Goal: Find specific page/section: Find specific page/section

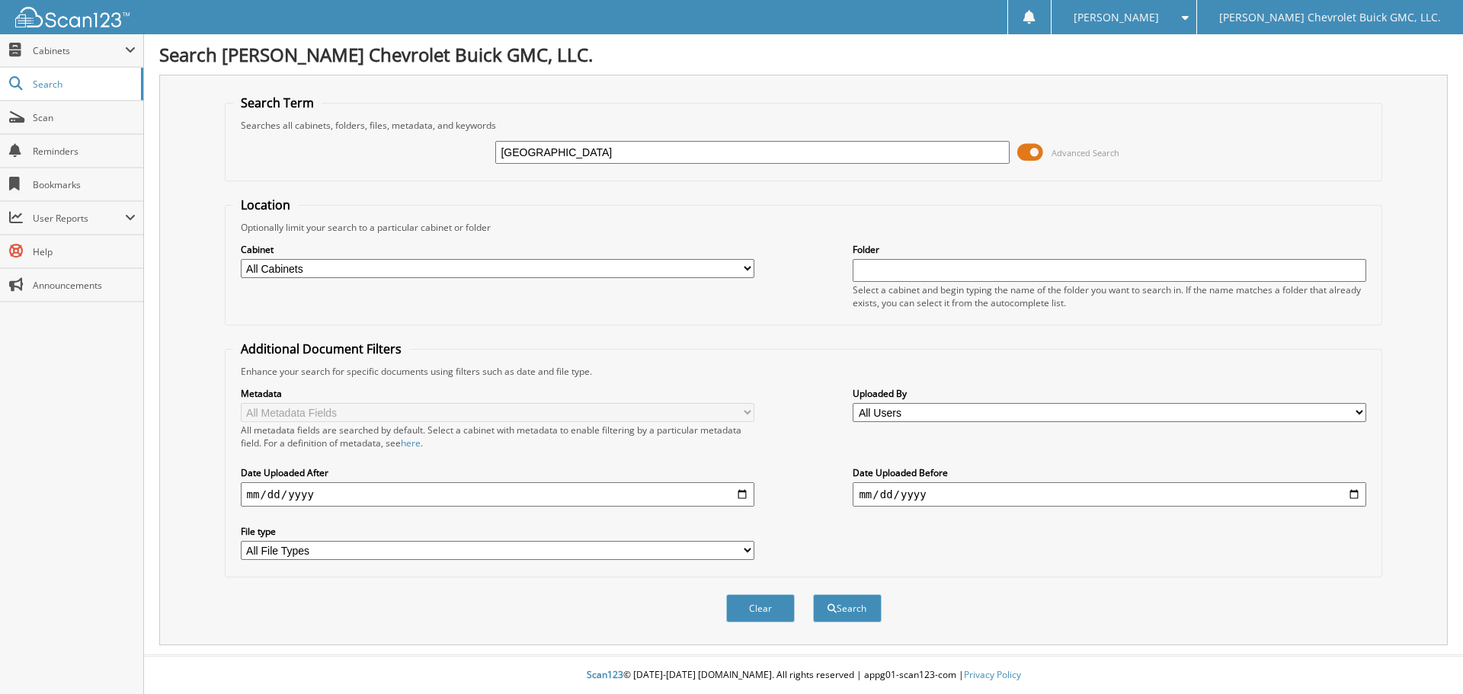
type input "[GEOGRAPHIC_DATA]"
click at [813, 594] on button "Search" at bounding box center [847, 608] width 69 height 28
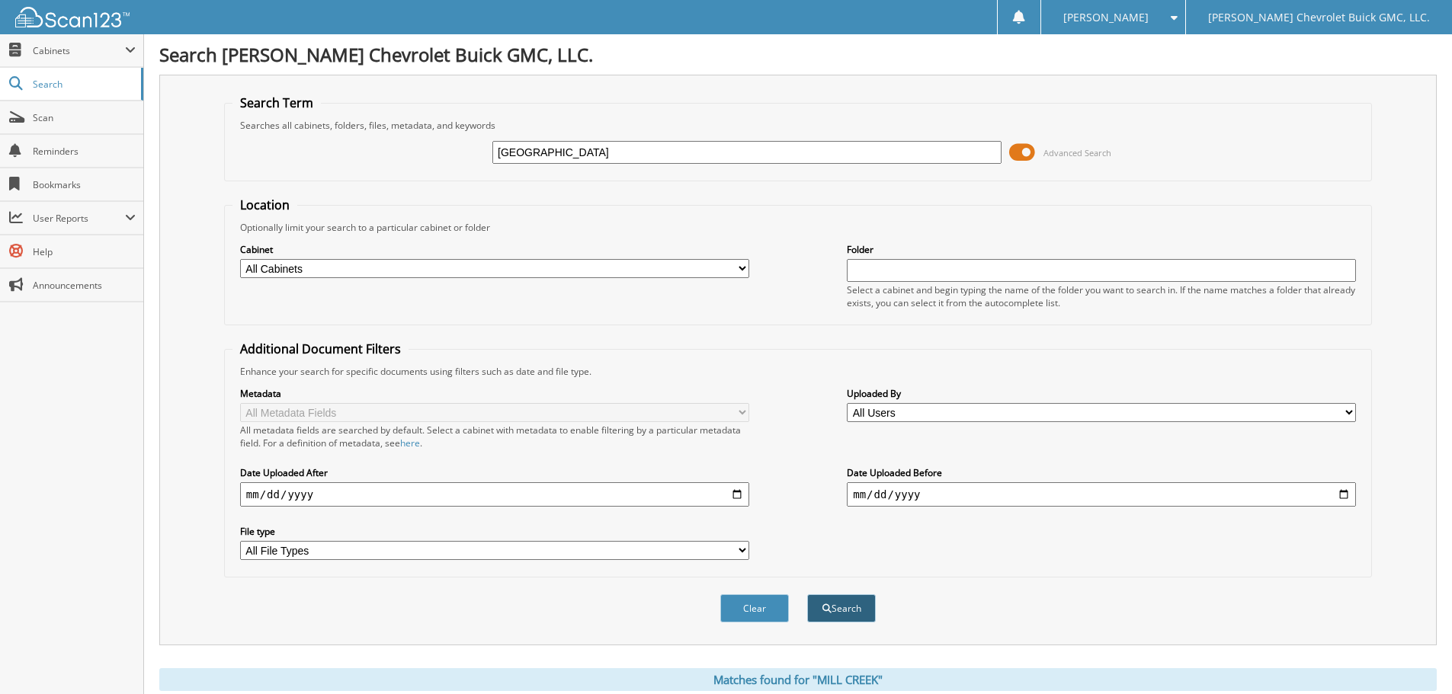
click at [847, 610] on button "Search" at bounding box center [841, 608] width 69 height 28
click at [847, 602] on button "Search" at bounding box center [841, 608] width 69 height 28
click at [78, 51] on span "Cabinets" at bounding box center [79, 50] width 92 height 13
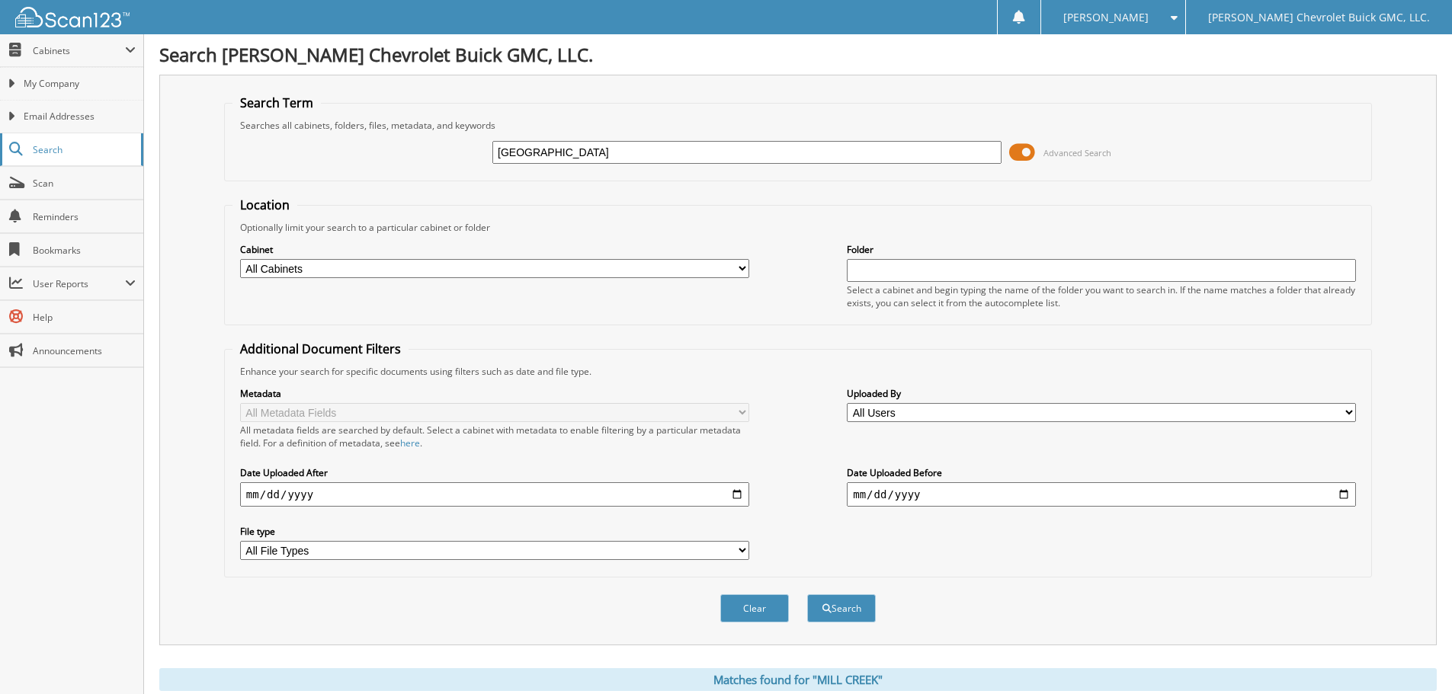
click at [68, 153] on span "Search" at bounding box center [83, 149] width 101 height 13
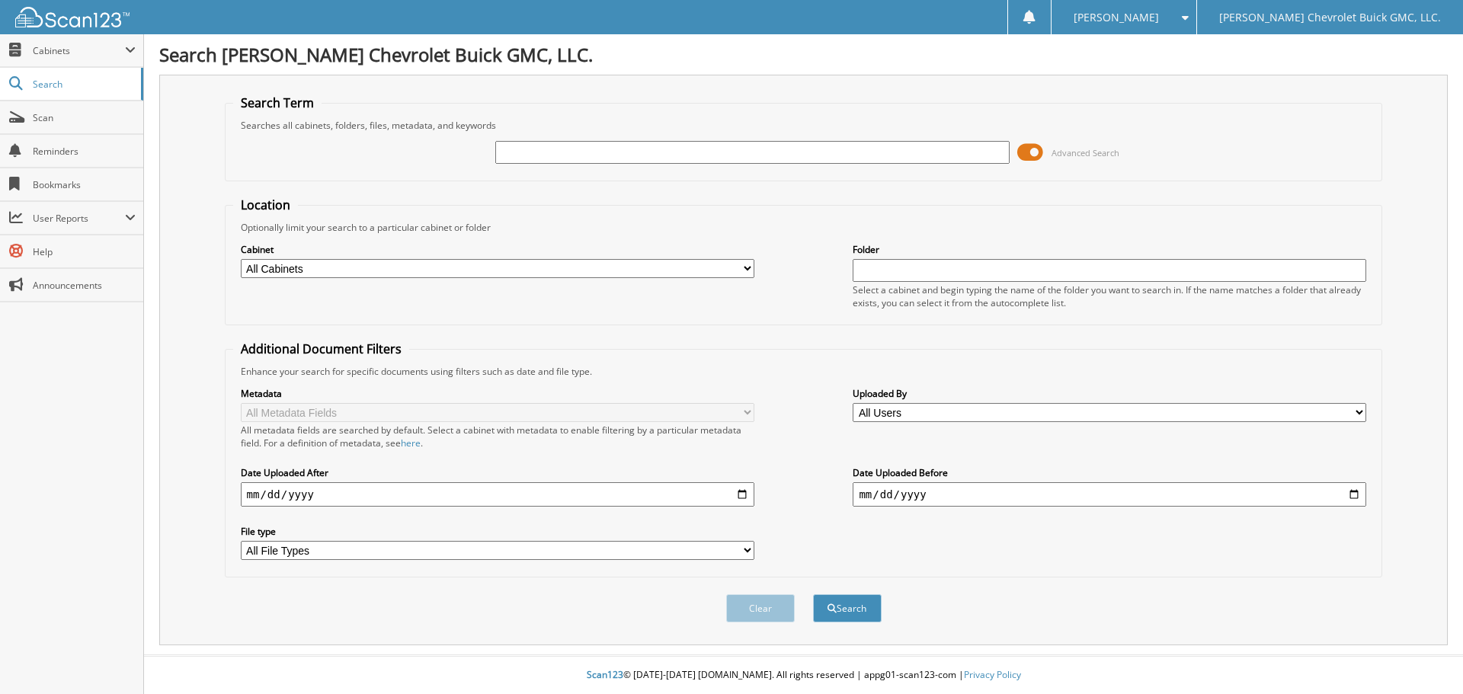
click at [743, 273] on select "All Cabinets CAR DEALS EXTENDED WARRANTY & 3M PARTS SERVICE RO Needs Filing" at bounding box center [498, 268] width 514 height 19
select select "32623"
click at [241, 259] on select "All Cabinets CAR DEALS EXTENDED WARRANTY & 3M PARTS SERVICE RO Needs Filing" at bounding box center [498, 268] width 514 height 19
click at [865, 610] on button "Search" at bounding box center [847, 608] width 69 height 28
click at [674, 146] on input "text" at bounding box center [752, 152] width 514 height 23
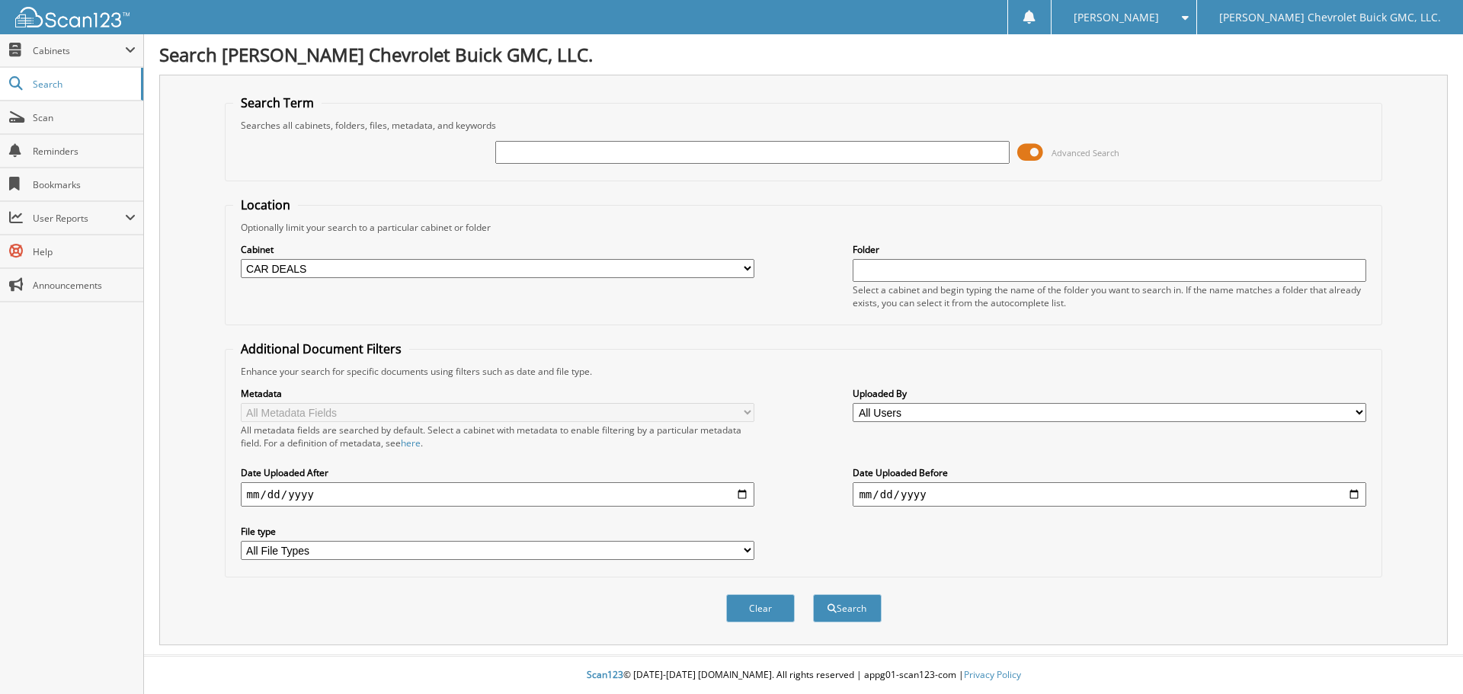
type input "[GEOGRAPHIC_DATA]"
click at [842, 608] on button "Search" at bounding box center [847, 608] width 69 height 28
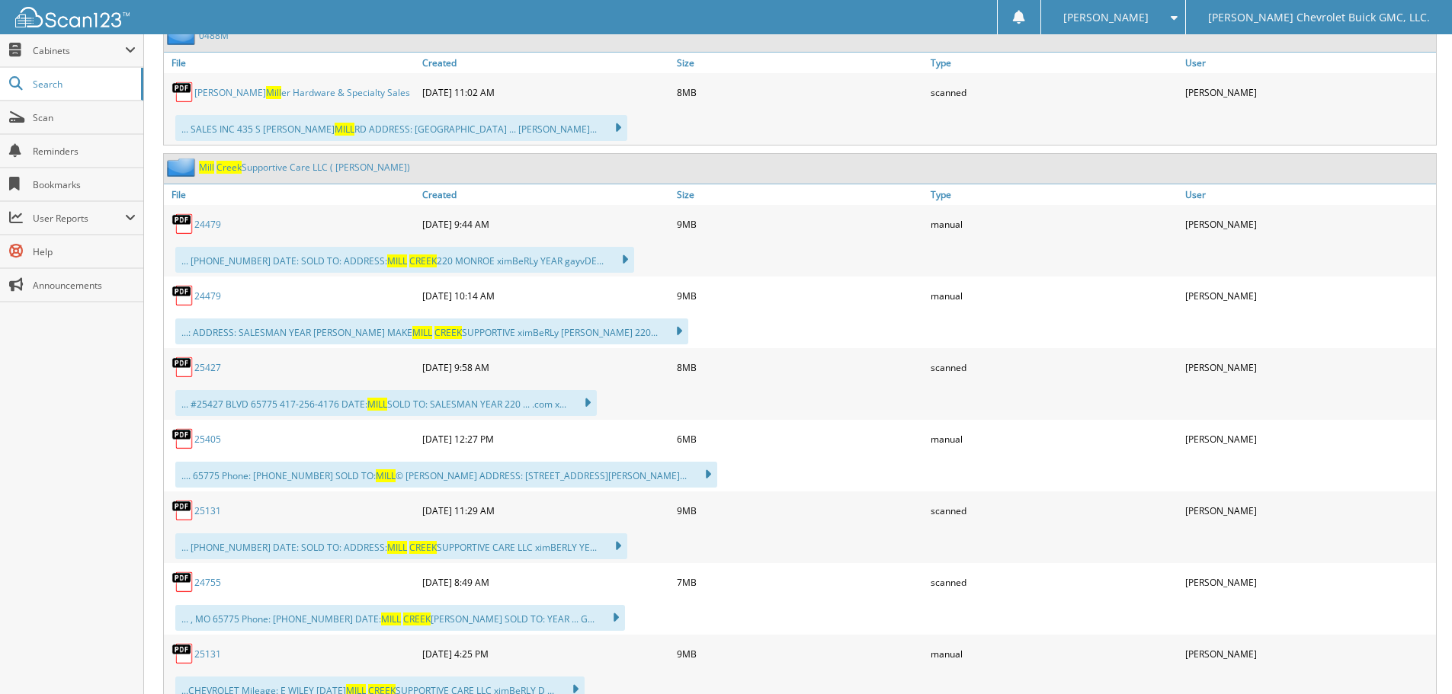
scroll to position [838, 0]
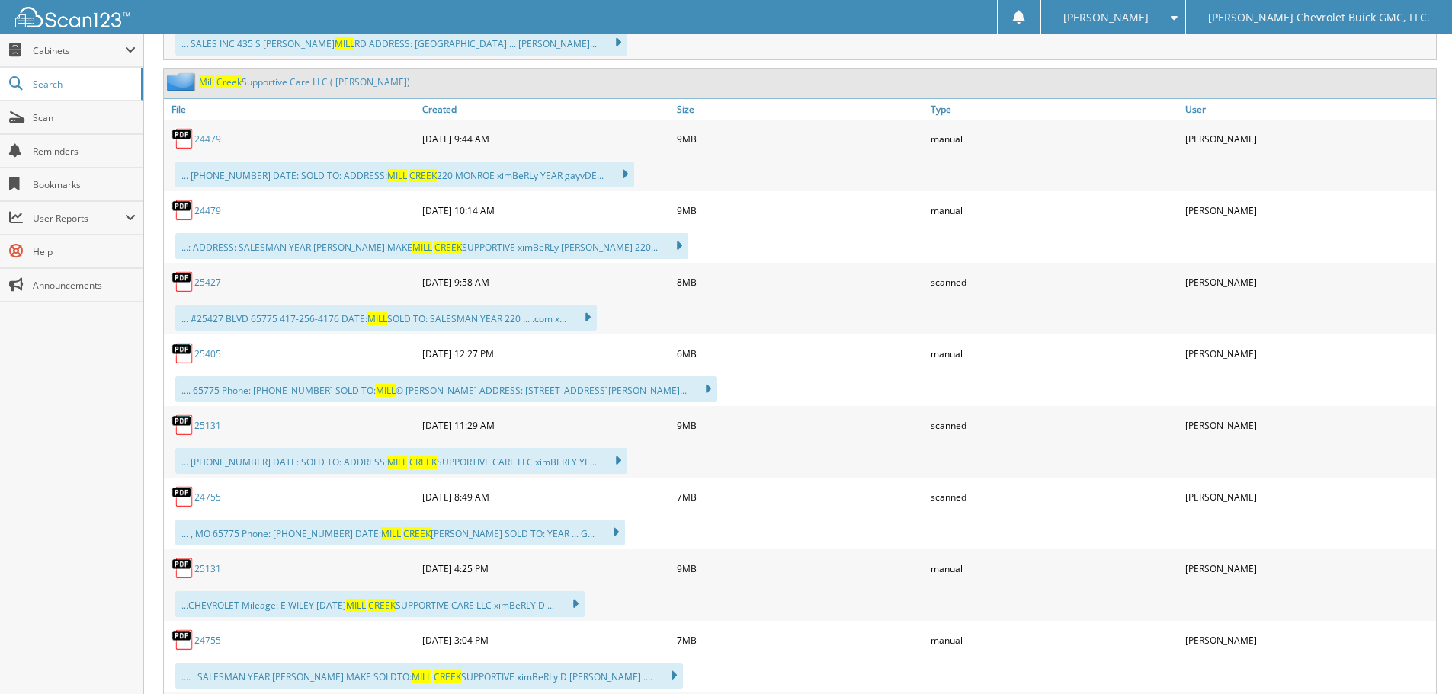
click at [208, 135] on link "24479" at bounding box center [207, 139] width 27 height 13
click at [213, 210] on link "24479" at bounding box center [207, 210] width 27 height 13
click at [215, 286] on link "25427" at bounding box center [207, 282] width 27 height 13
click at [837, 144] on div "9MB" at bounding box center [800, 138] width 254 height 30
click at [213, 285] on link "25427" at bounding box center [207, 282] width 27 height 13
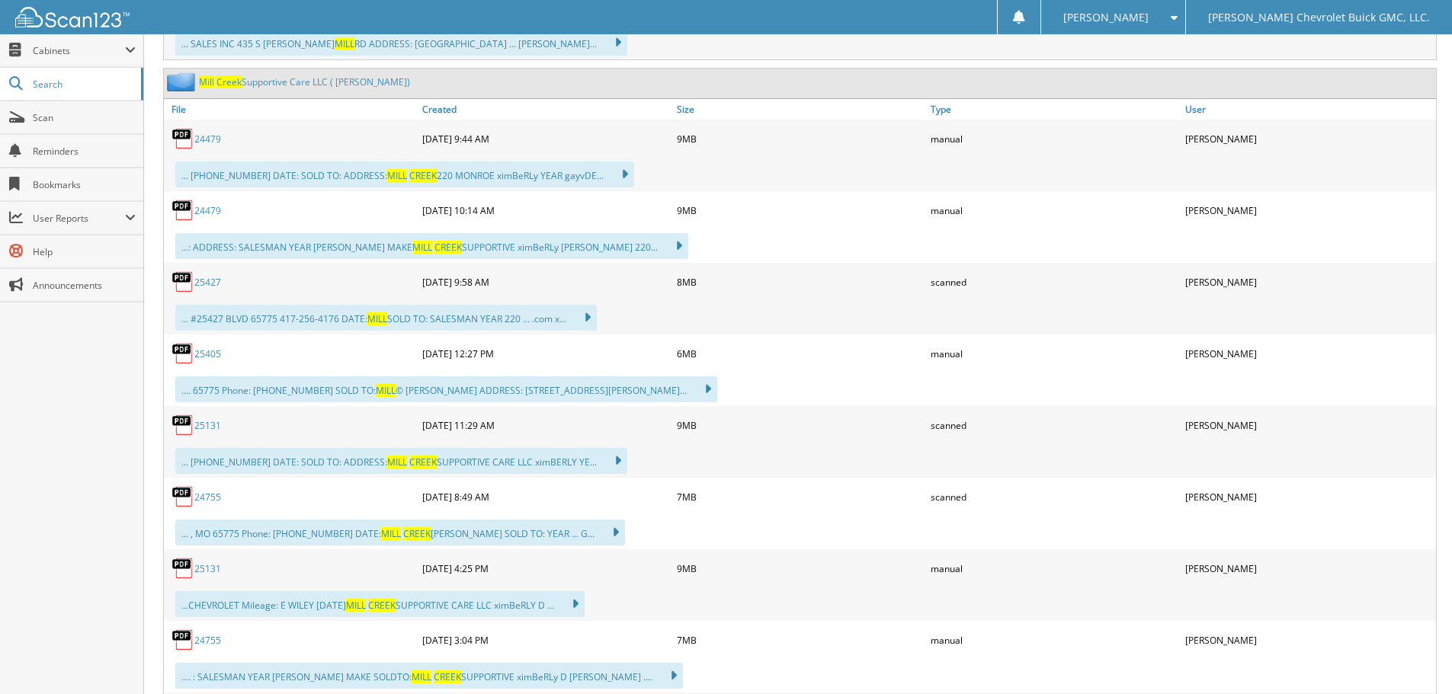
click at [213, 356] on link "25405" at bounding box center [207, 353] width 27 height 13
